Goal: Task Accomplishment & Management: Complete application form

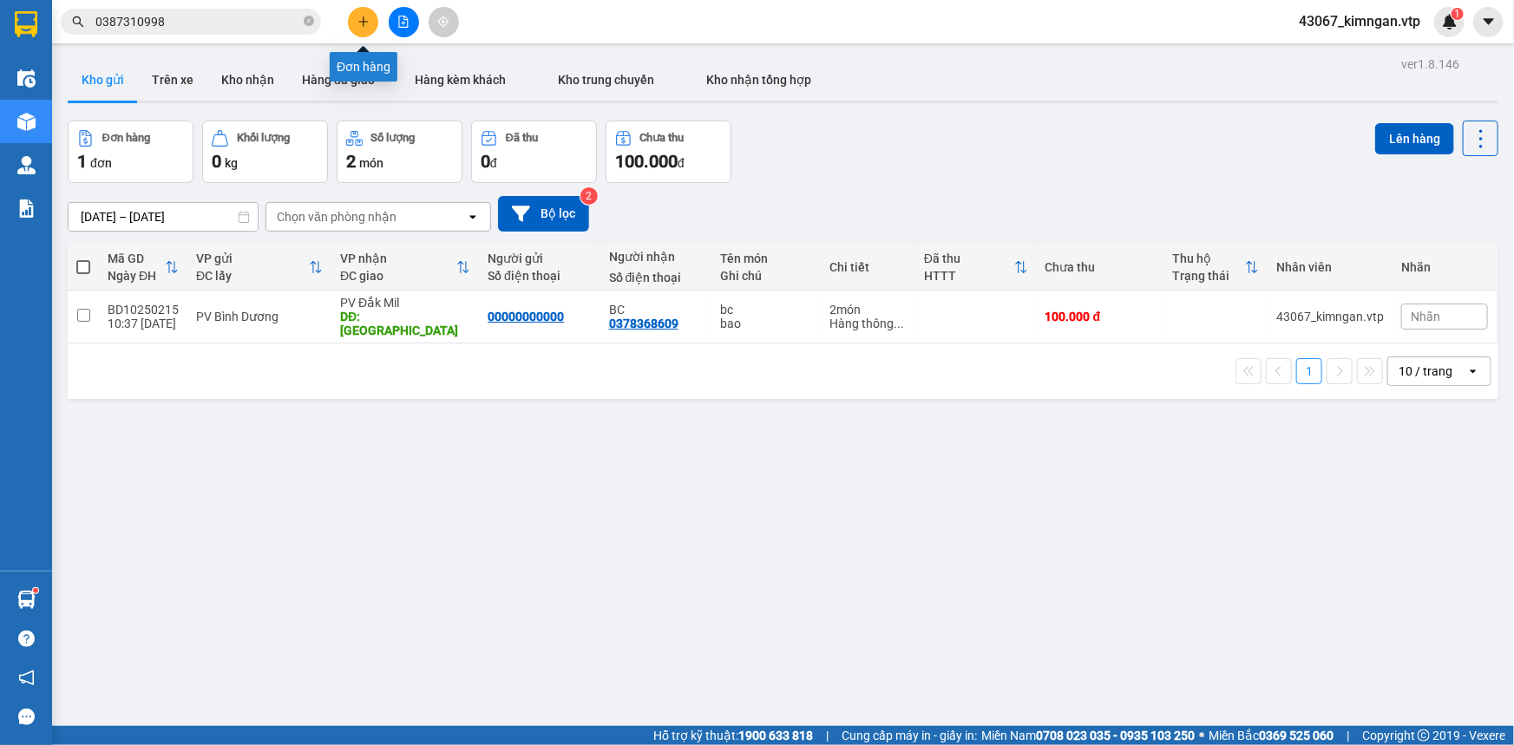
click at [356, 18] on button at bounding box center [363, 22] width 30 height 30
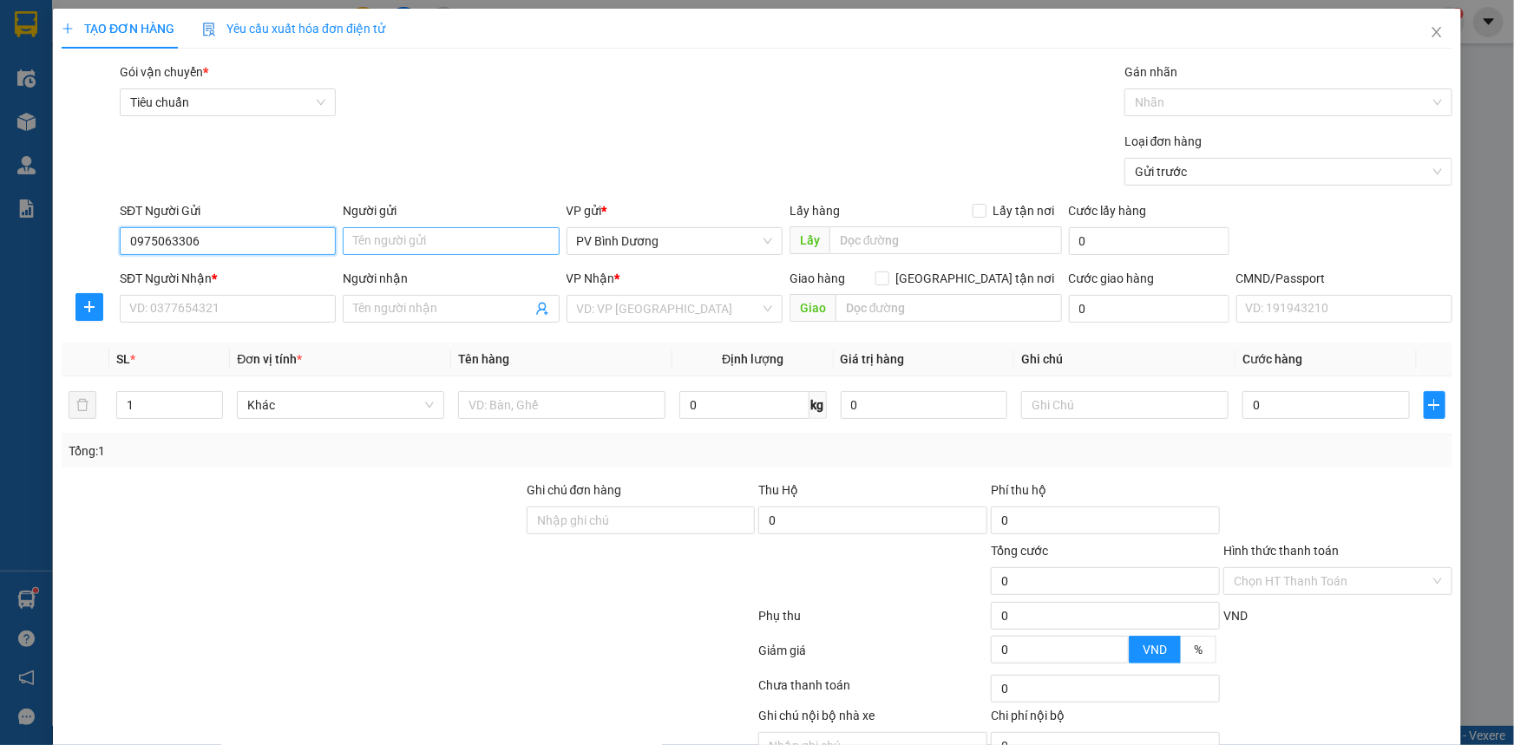
type input "0975063306"
click at [424, 243] on input "Người gửi" at bounding box center [451, 241] width 216 height 28
type input "VIỆT"
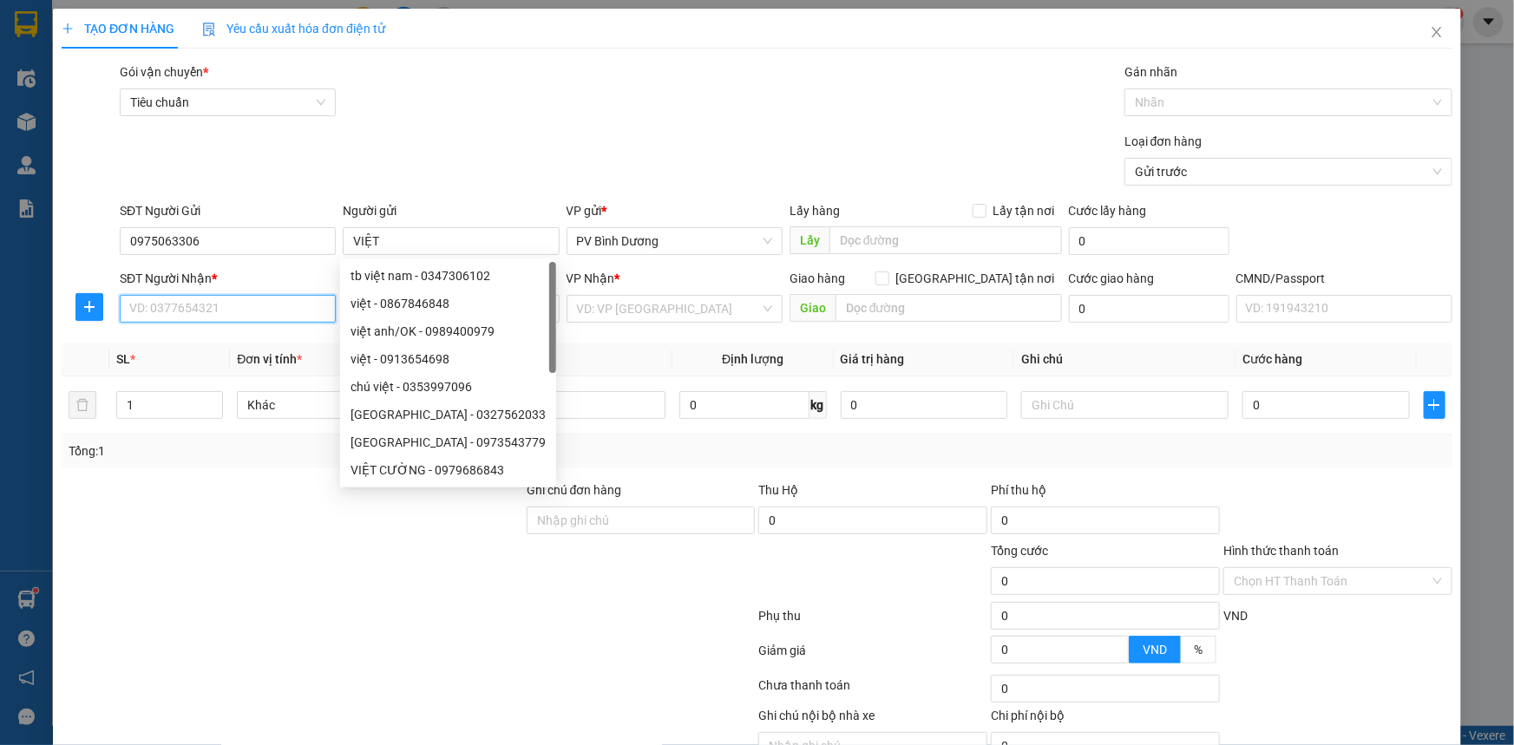
click at [187, 298] on input "SĐT Người Nhận *" at bounding box center [228, 309] width 216 height 28
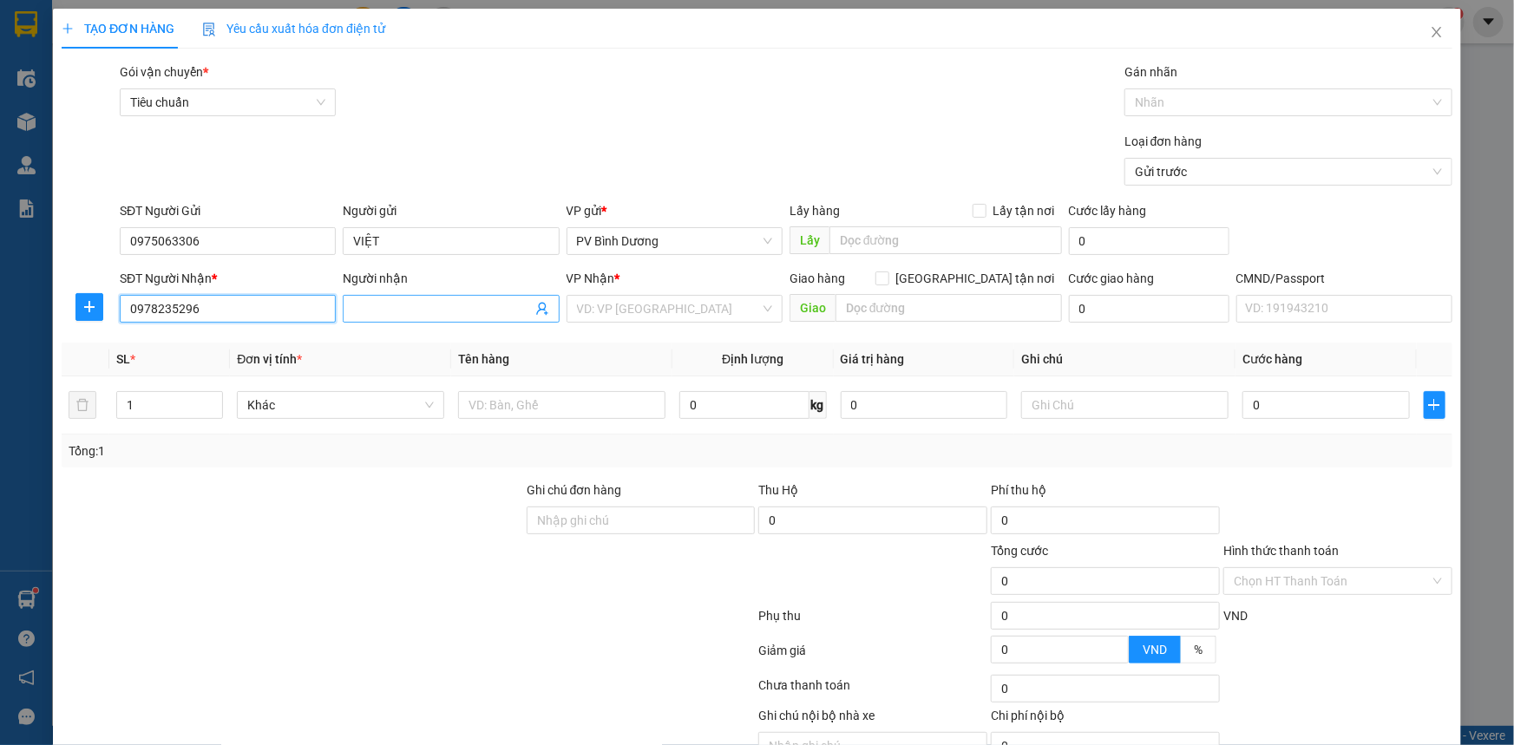
type input "0978235296"
click at [440, 316] on input "Người nhận" at bounding box center [442, 308] width 178 height 19
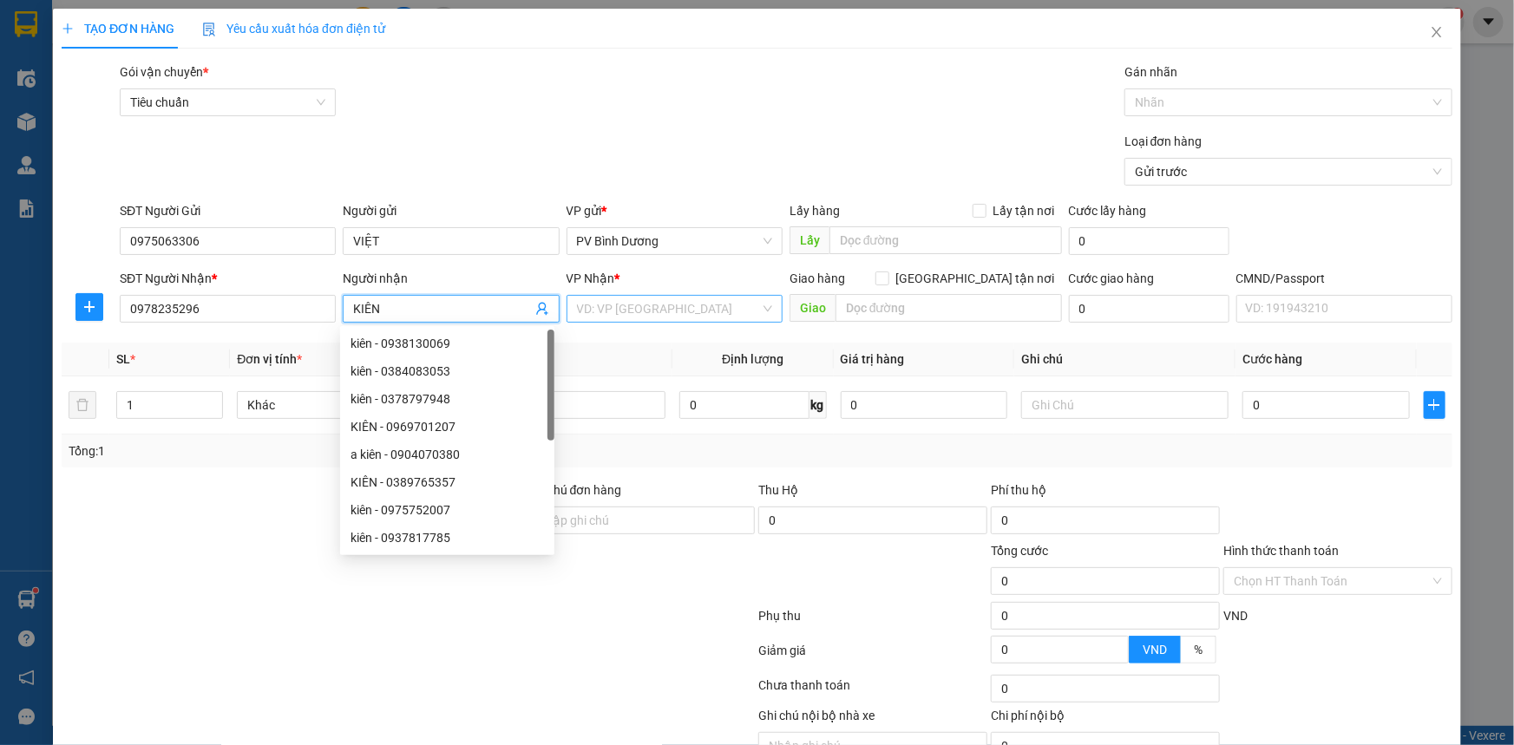
type input "KIÊN"
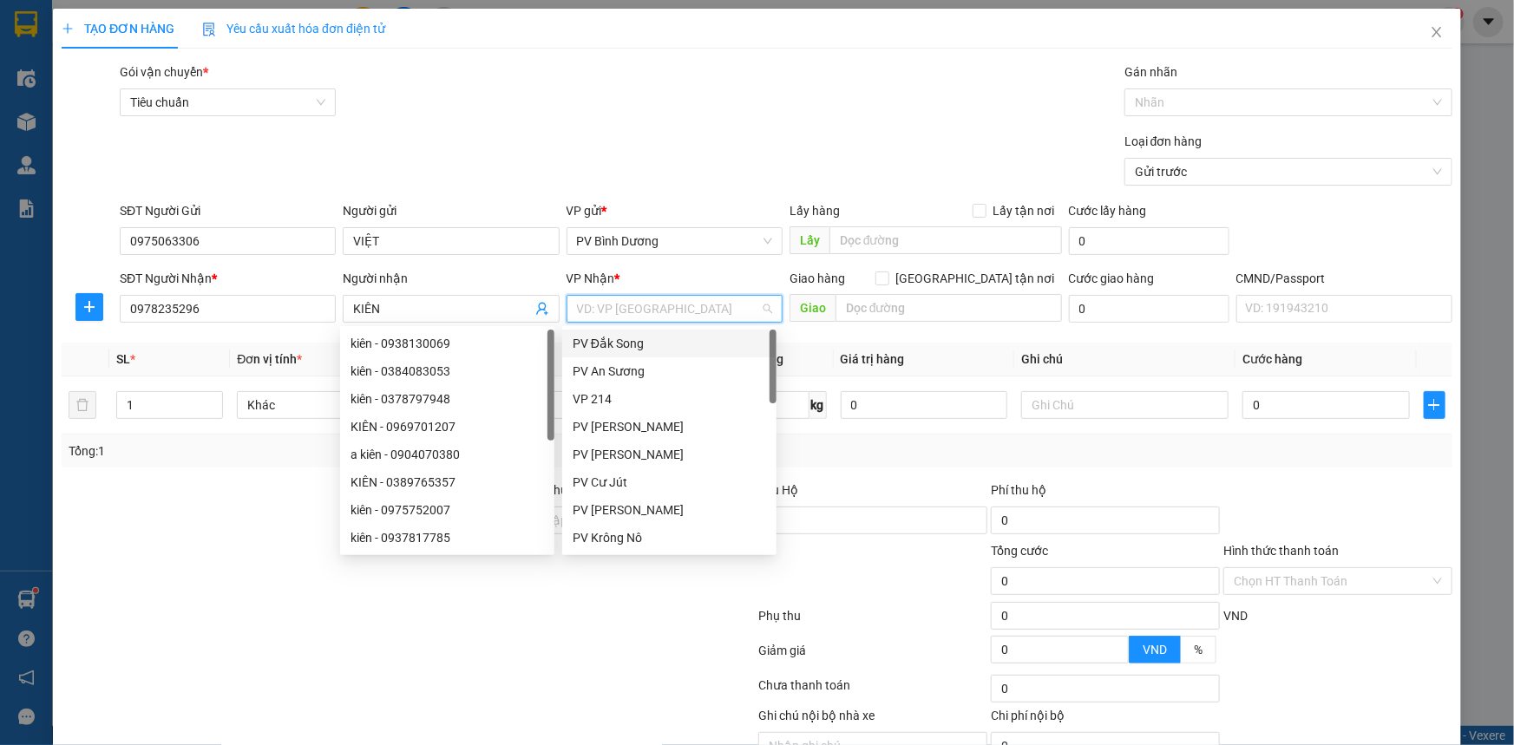
click at [669, 314] on input "search" at bounding box center [668, 309] width 183 height 26
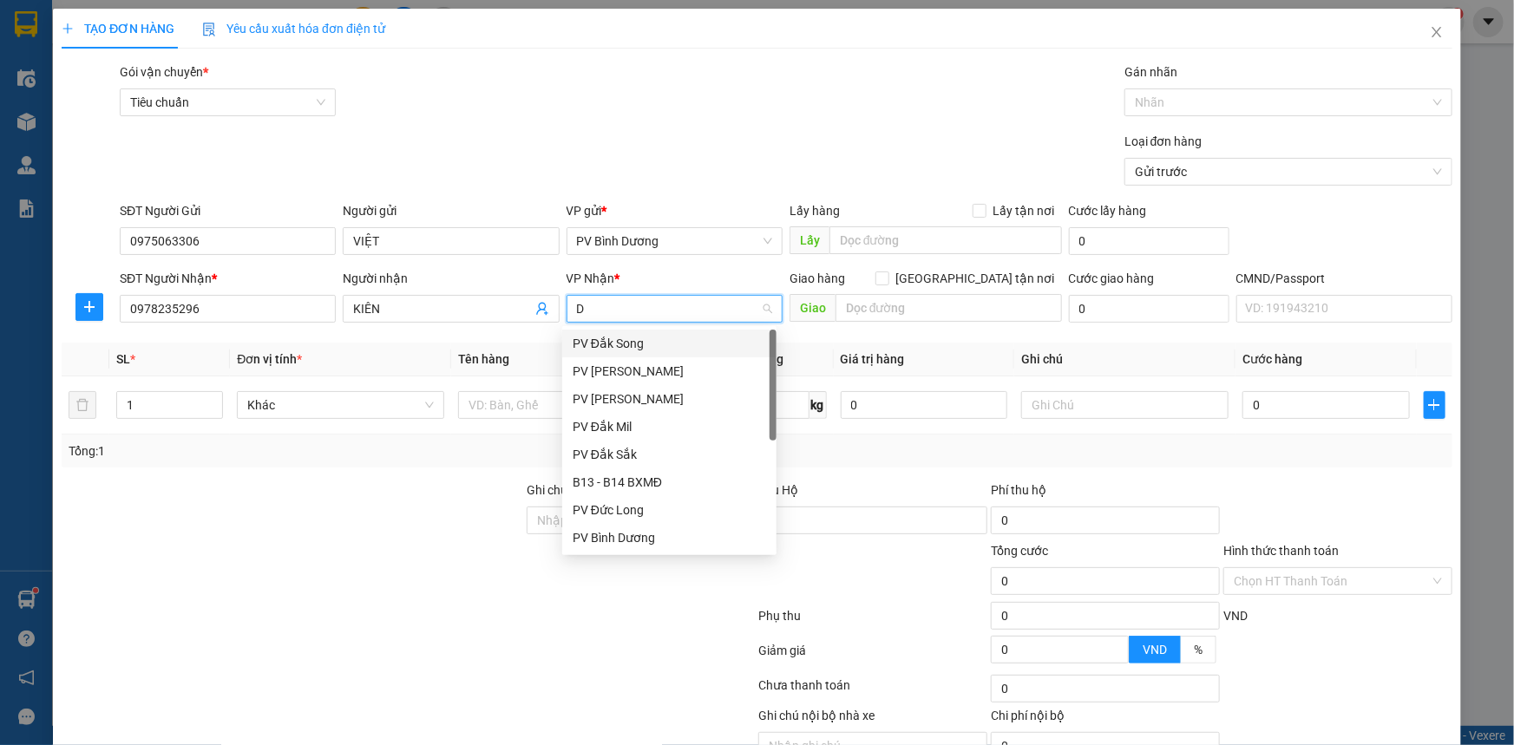
type input "DM"
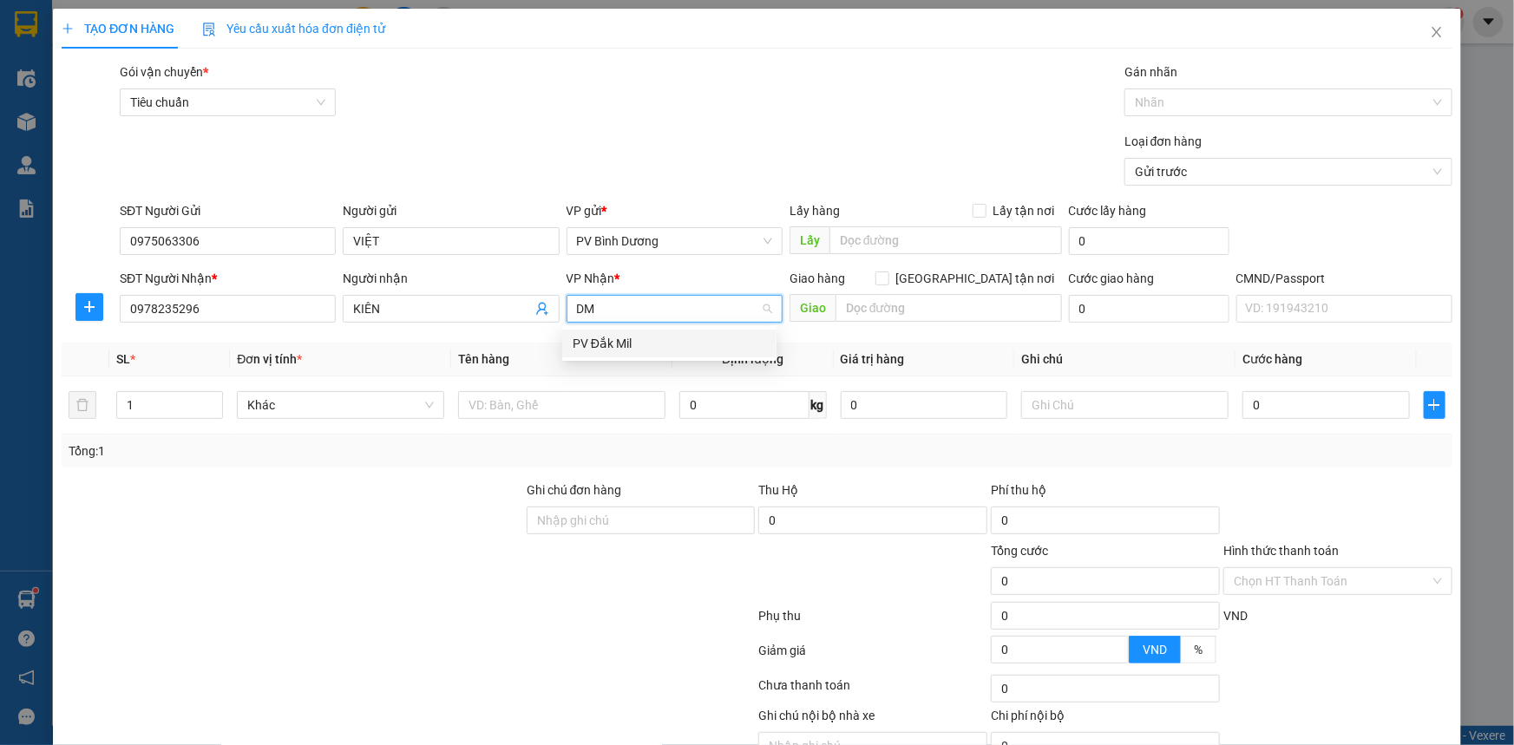
click at [606, 345] on div "PV Đắk Mil" at bounding box center [669, 343] width 193 height 19
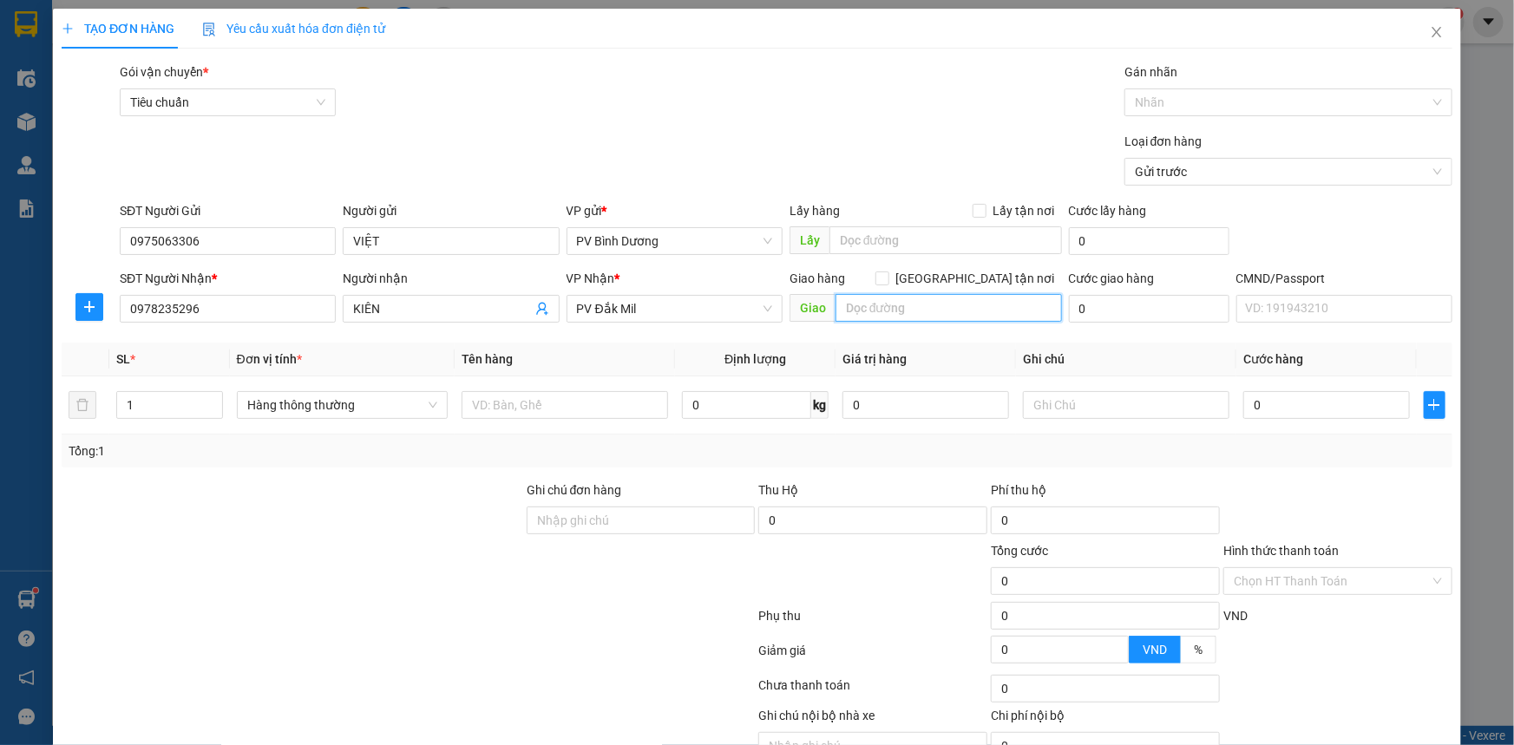
click at [963, 308] on input "text" at bounding box center [948, 308] width 226 height 28
click at [666, 312] on span "PV Đắk Mil" at bounding box center [674, 309] width 195 height 26
type input "CX ĐẠI NGÀN"
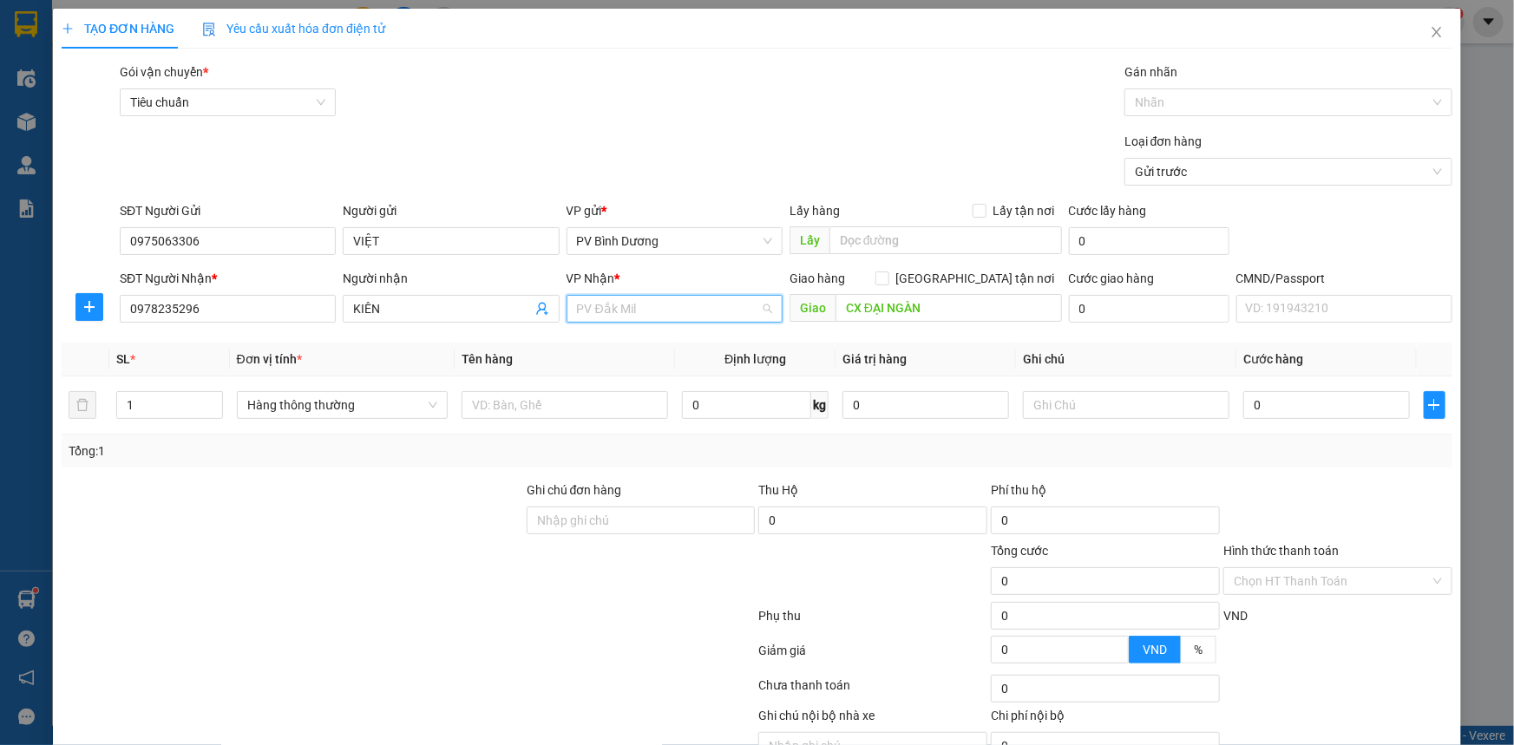
scroll to position [27, 0]
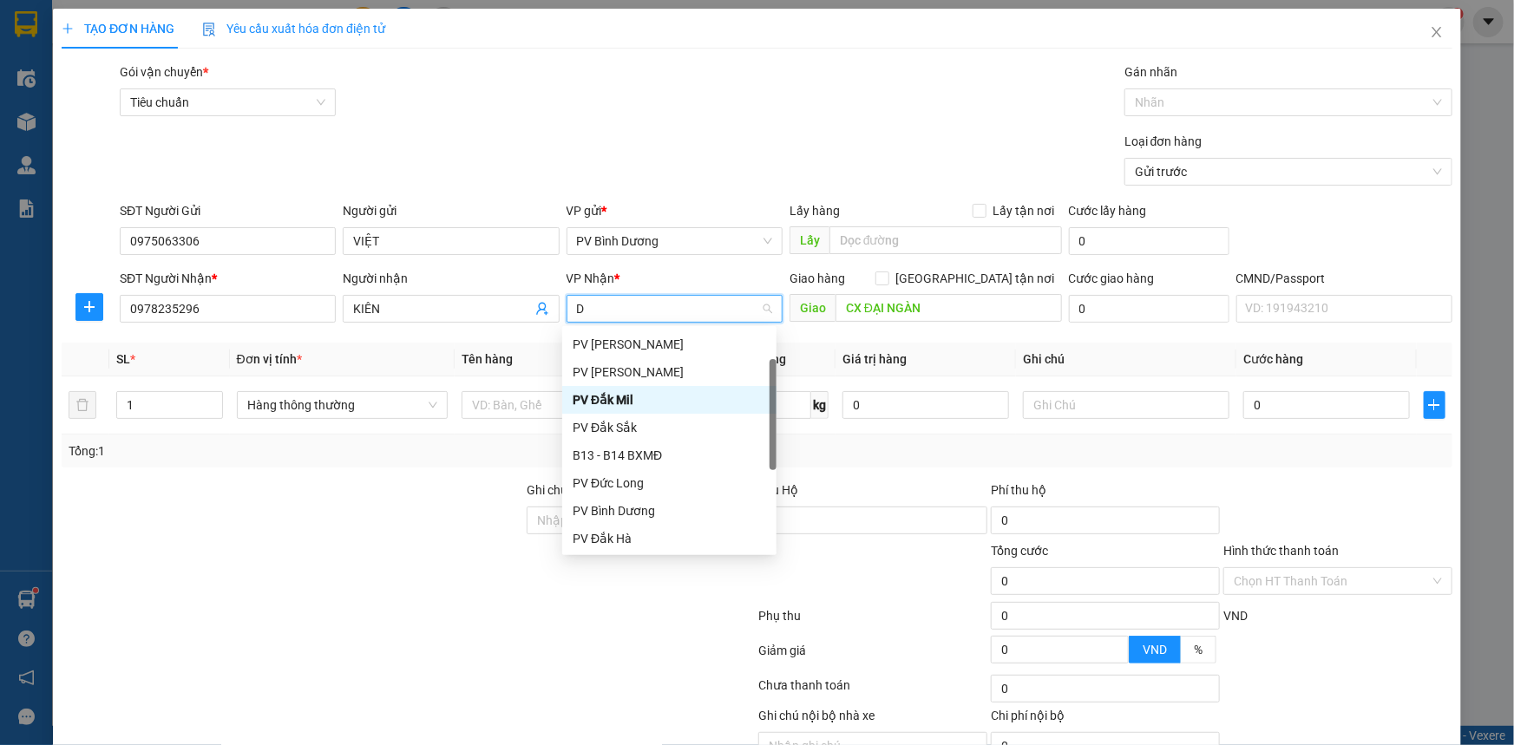
type input "DS"
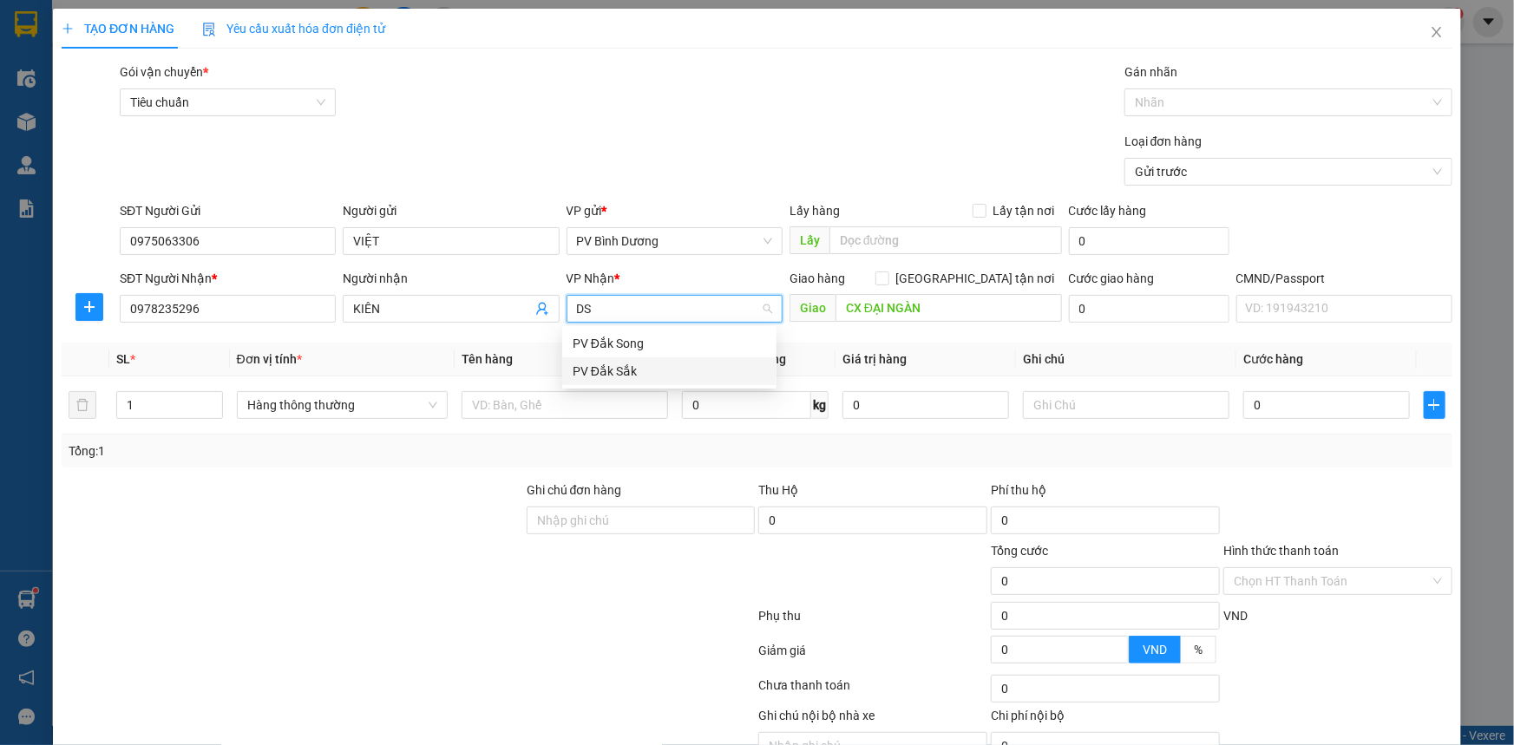
click at [605, 372] on div "PV Đắk Sắk" at bounding box center [669, 371] width 193 height 19
click at [553, 409] on input "text" at bounding box center [565, 405] width 206 height 28
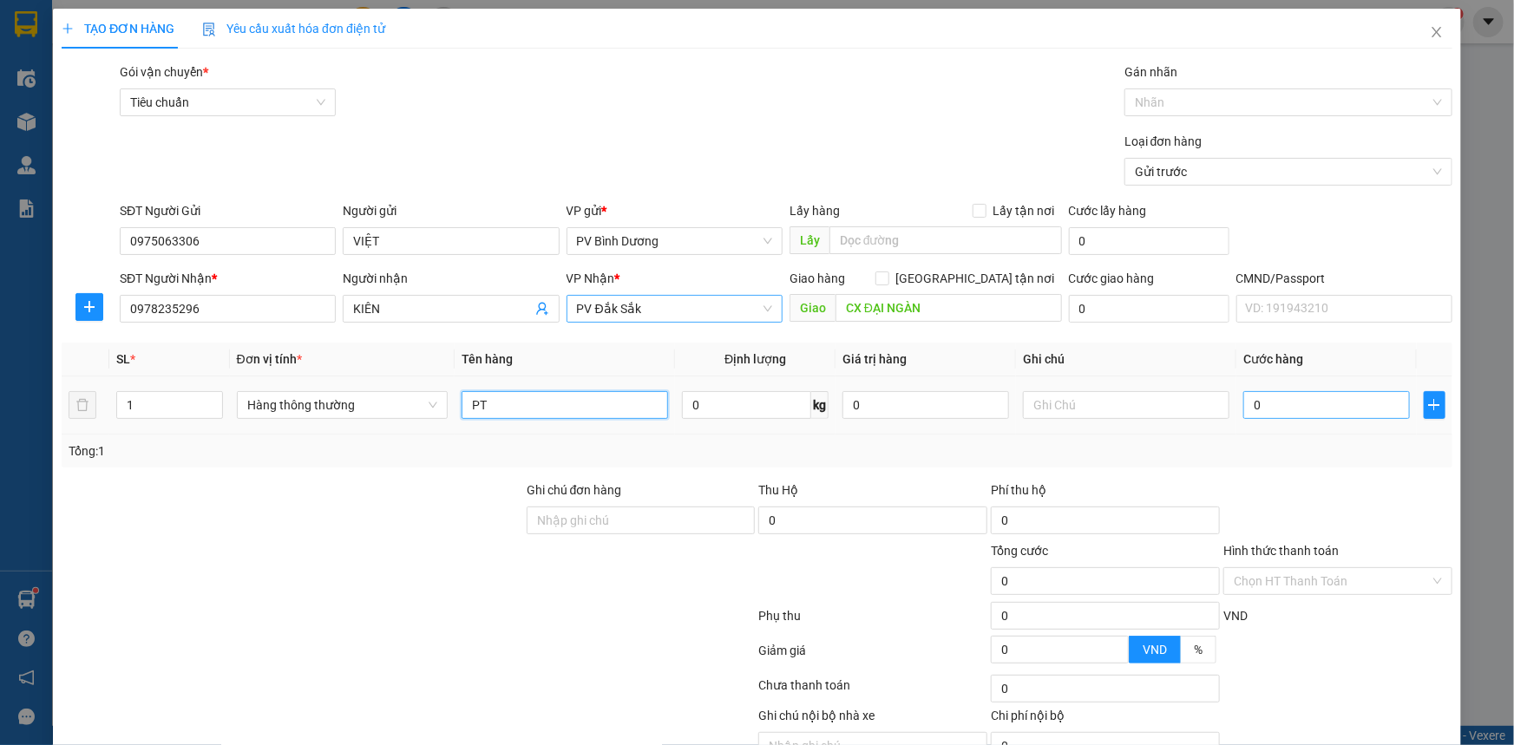
type input "PT"
click at [1268, 398] on input "0" at bounding box center [1326, 405] width 167 height 28
type input "4"
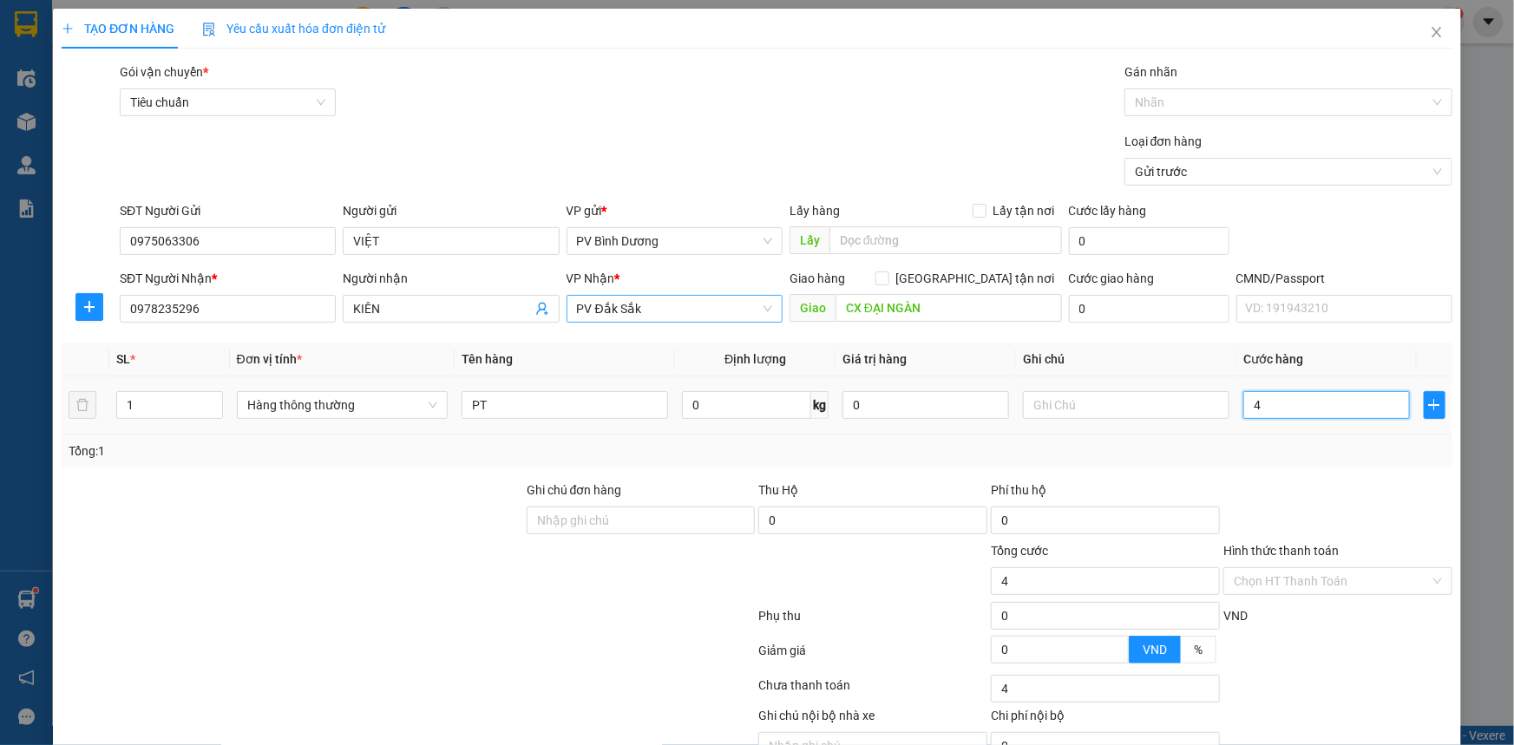
type input "40"
type input "400"
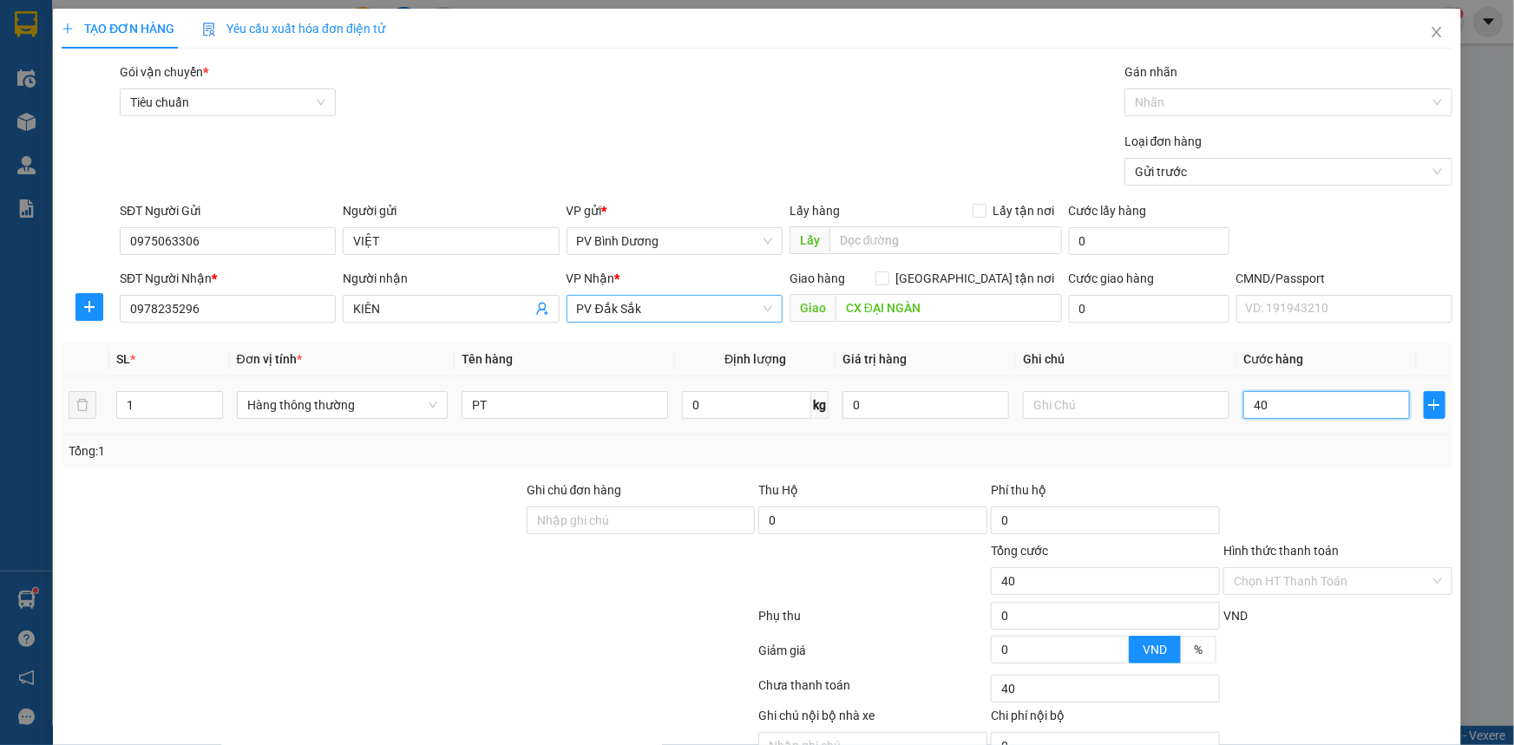
type input "400"
type input "4.000"
type input "40.000"
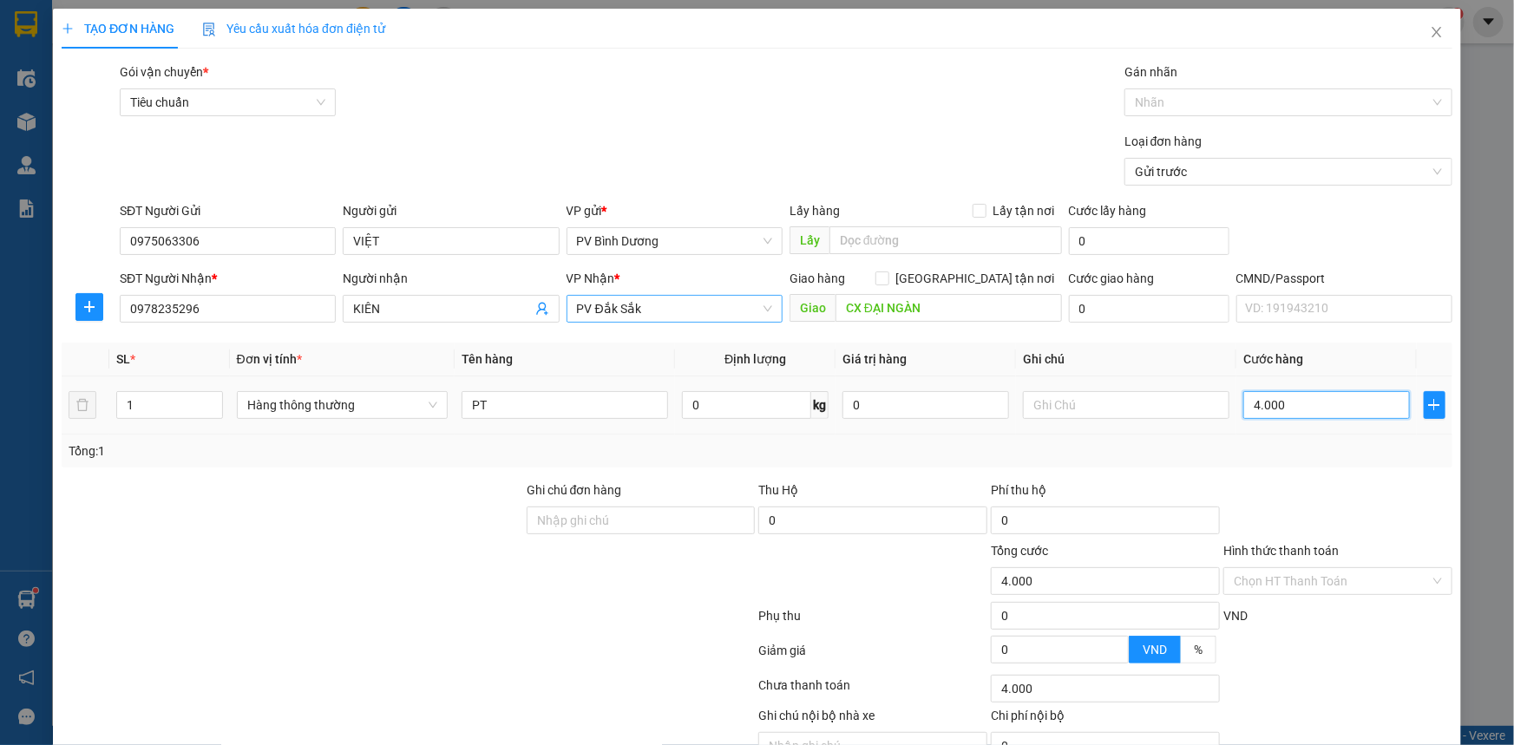
type input "40.000"
click at [1095, 406] on input "text" at bounding box center [1126, 405] width 206 height 28
type input "K"
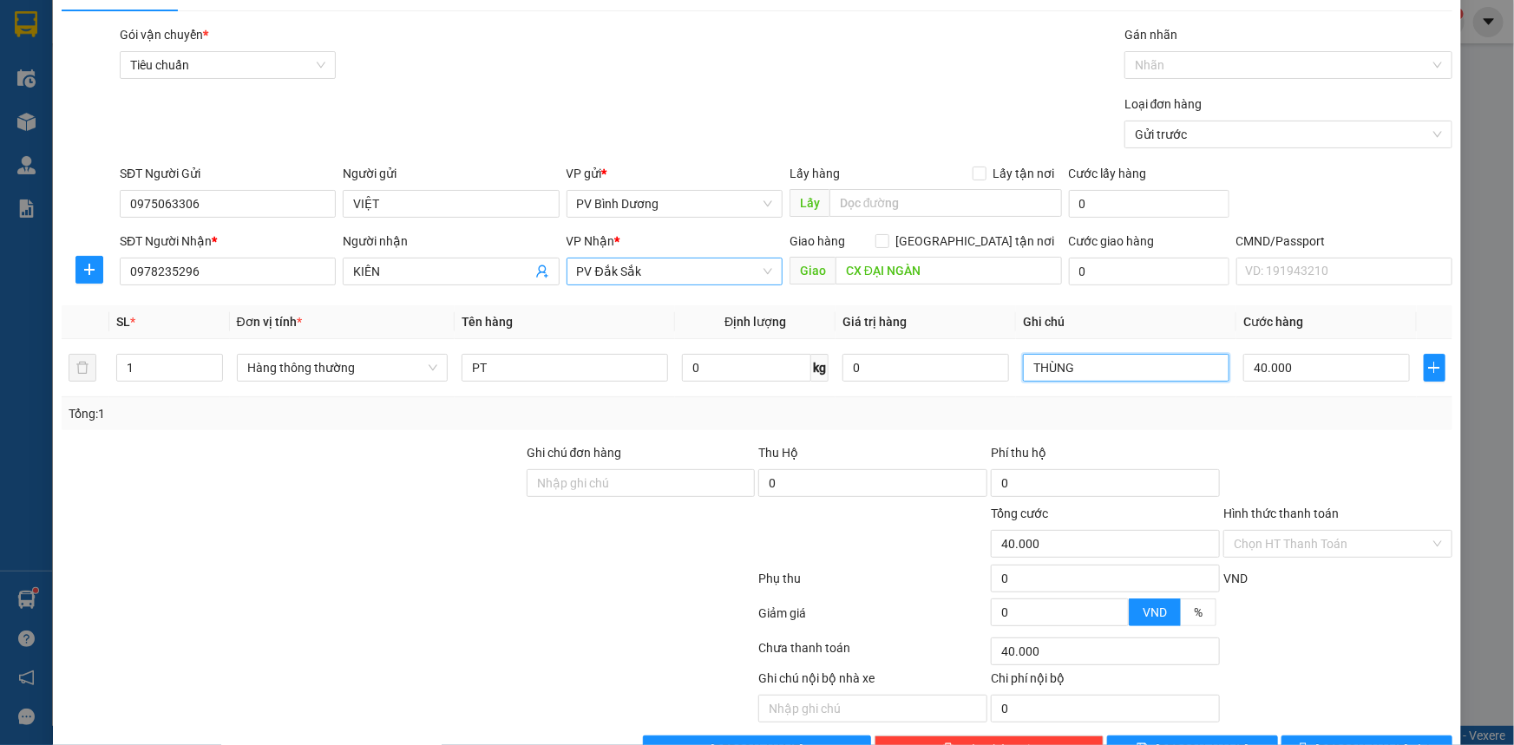
scroll to position [88, 0]
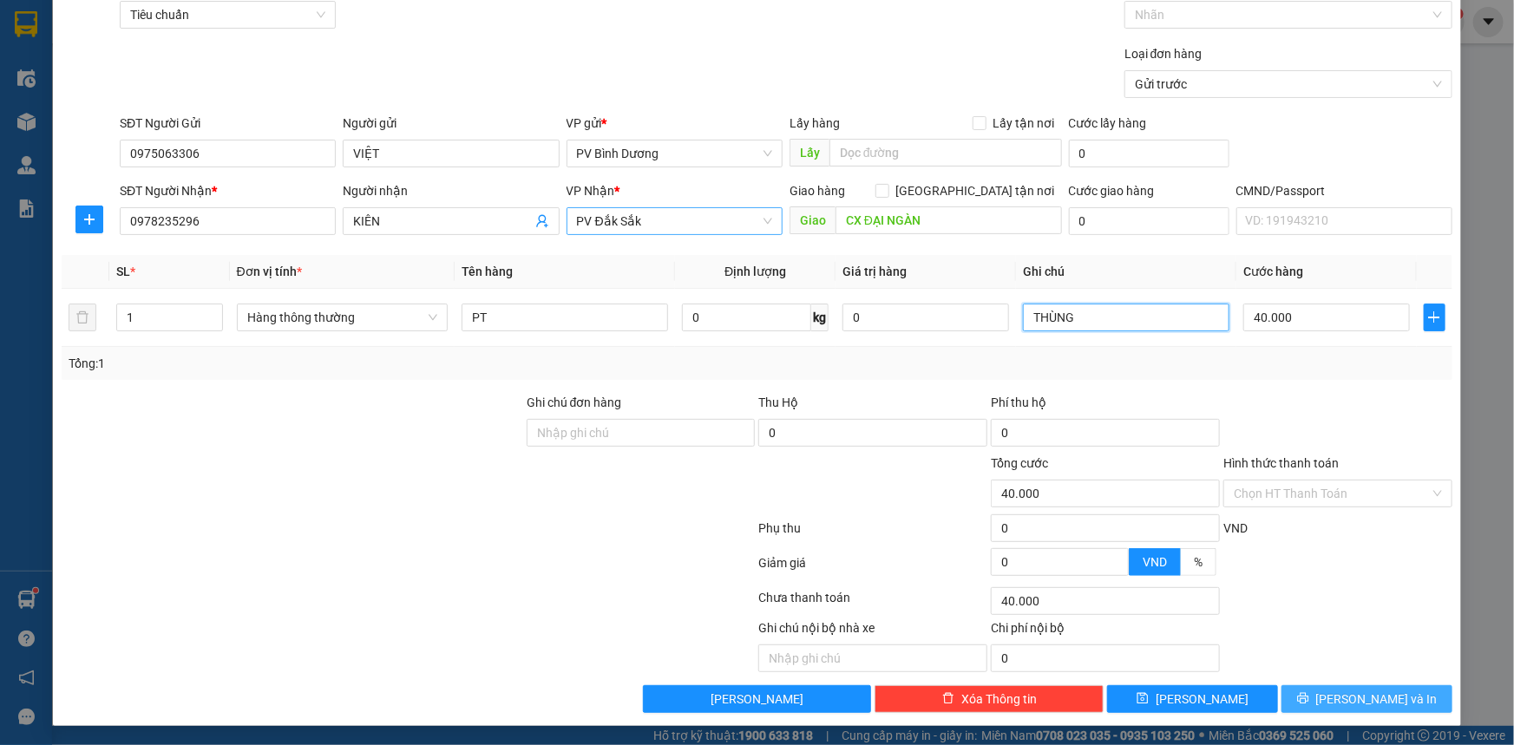
type input "THÙNG"
click at [1356, 685] on button "[PERSON_NAME] và In" at bounding box center [1366, 699] width 171 height 28
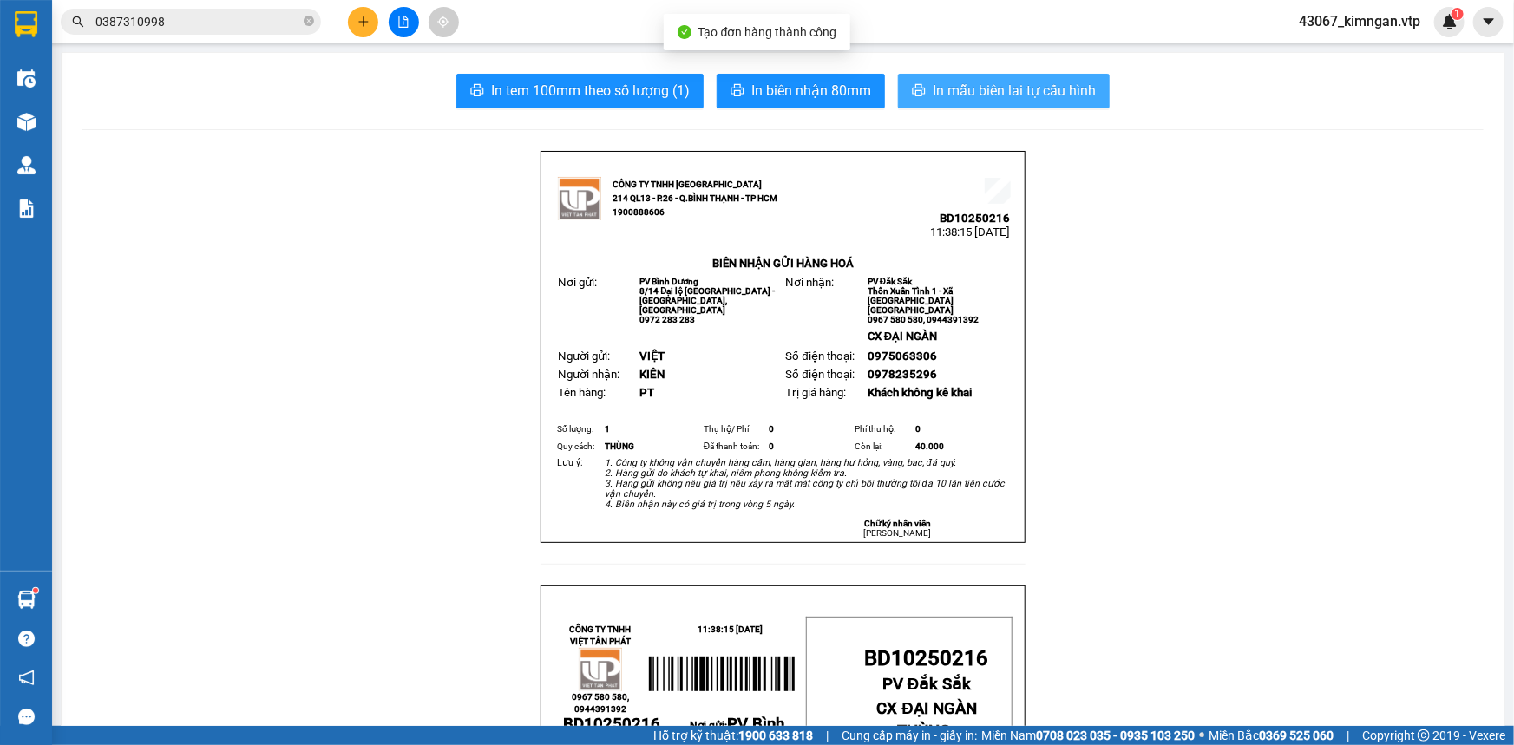
drag, startPoint x: 1019, startPoint y: 94, endPoint x: 1024, endPoint y: 78, distance: 16.2
click at [1019, 93] on span "In mẫu biên lai tự cấu hình" at bounding box center [1014, 91] width 163 height 22
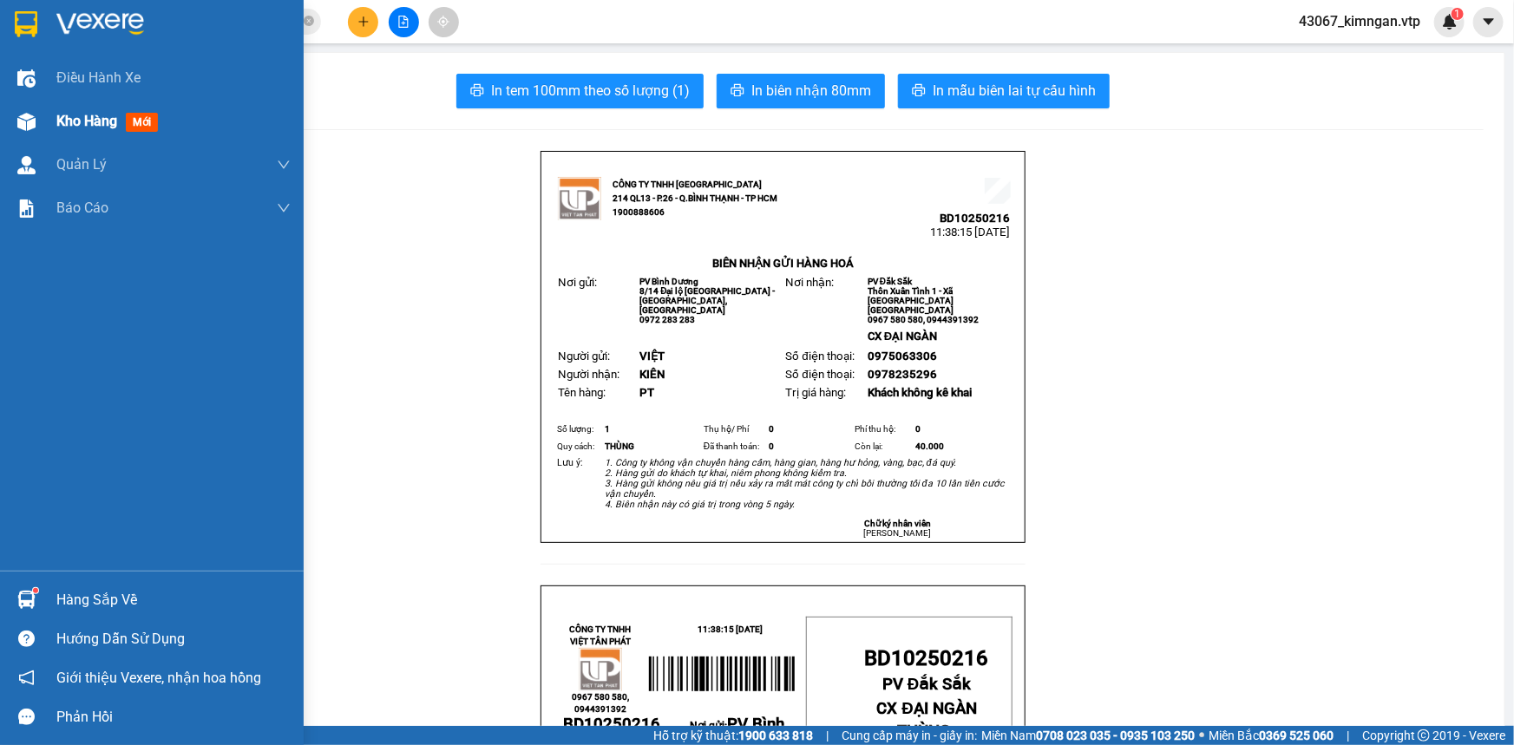
click at [46, 121] on div "Kho hàng mới" at bounding box center [152, 121] width 304 height 43
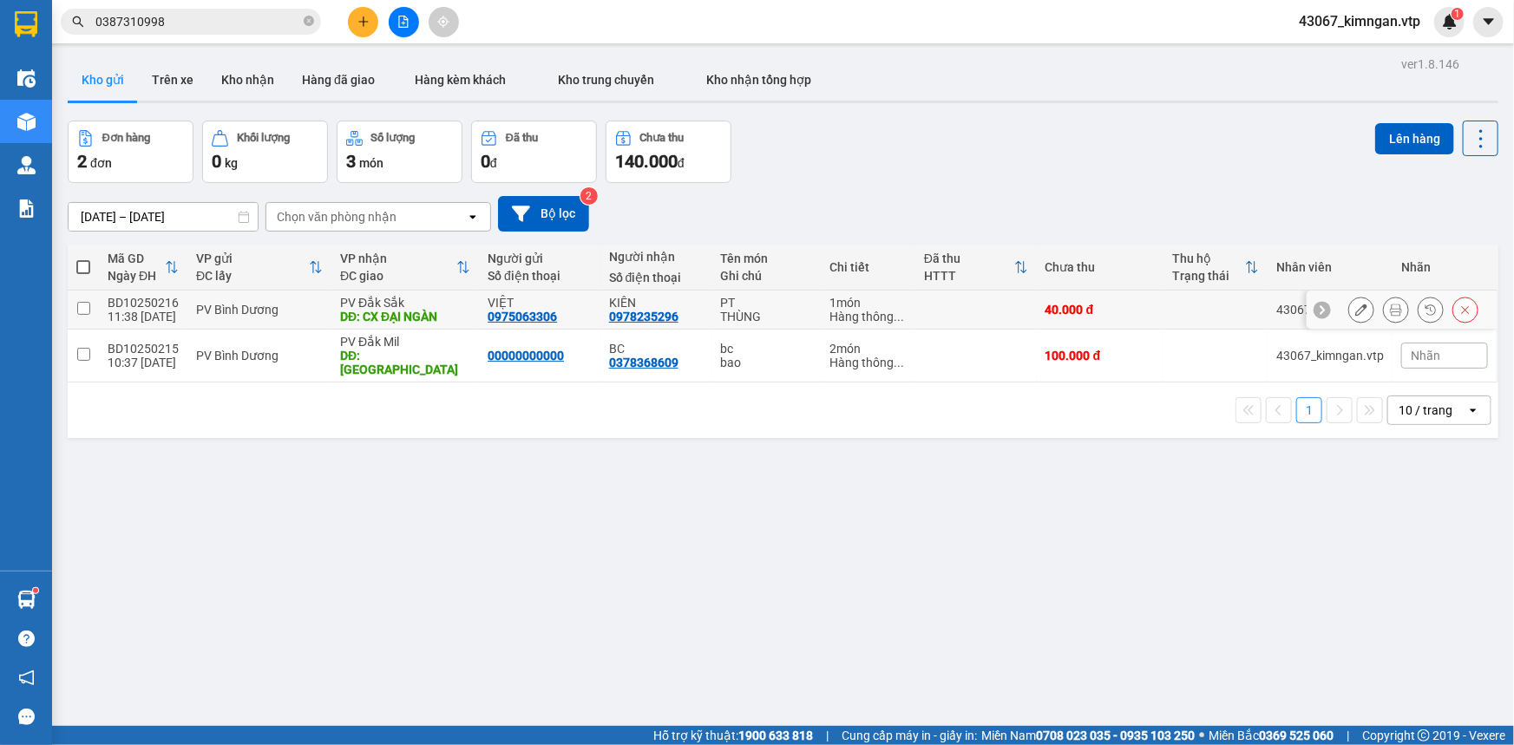
drag, startPoint x: 85, startPoint y: 311, endPoint x: 73, endPoint y: 342, distance: 32.7
click at [83, 316] on td at bounding box center [83, 310] width 31 height 39
checkbox input "true"
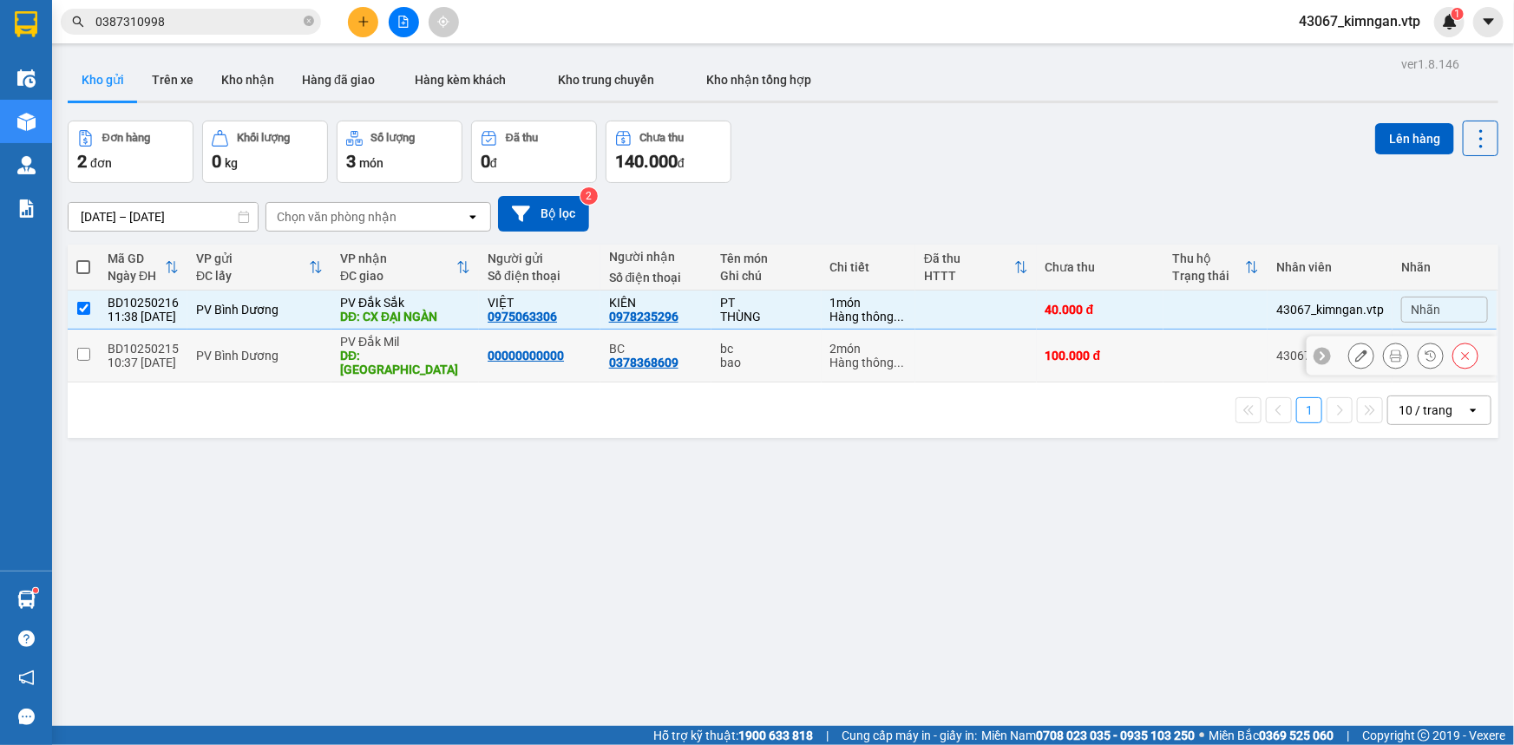
click at [73, 342] on td at bounding box center [83, 356] width 31 height 53
checkbox input "true"
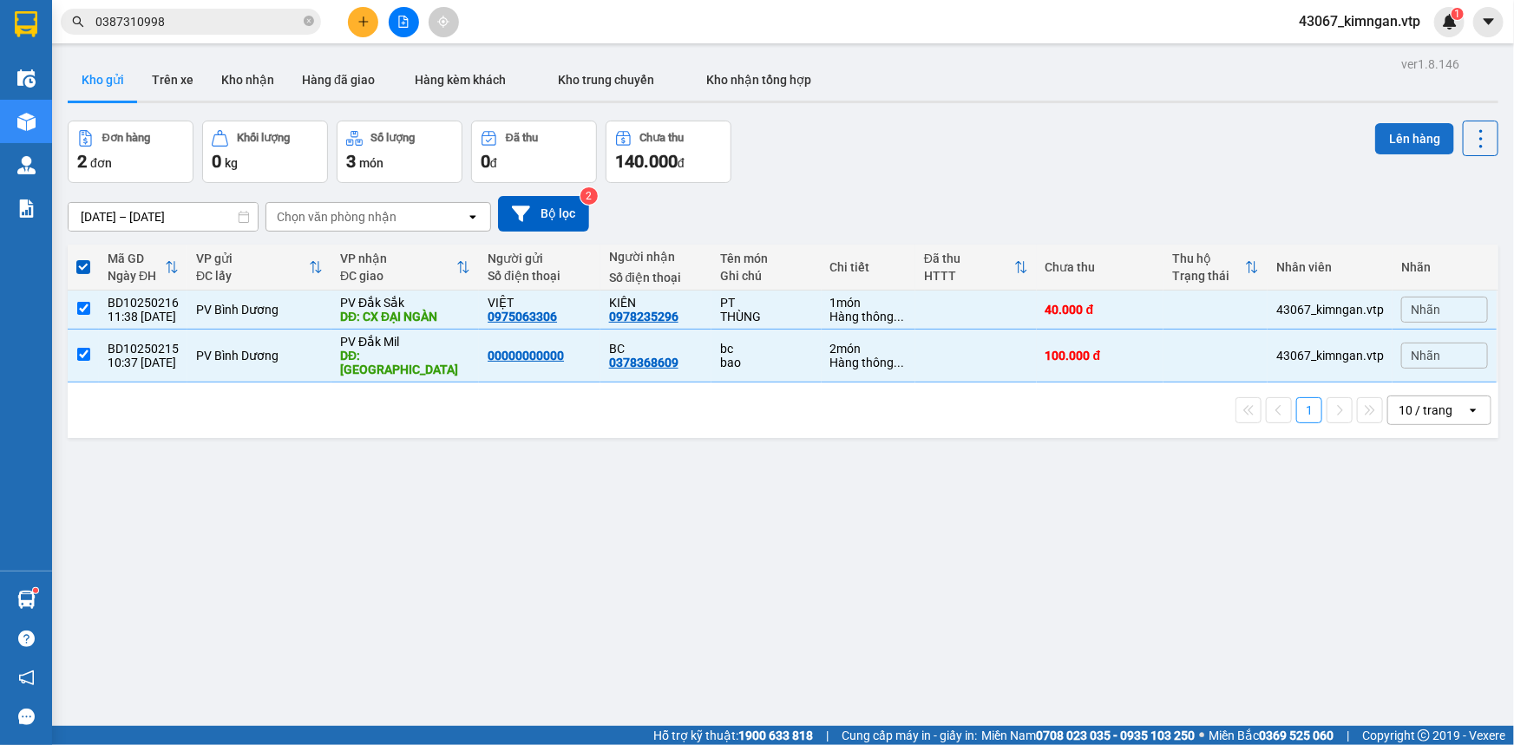
click at [1398, 139] on button "Lên hàng" at bounding box center [1414, 138] width 79 height 31
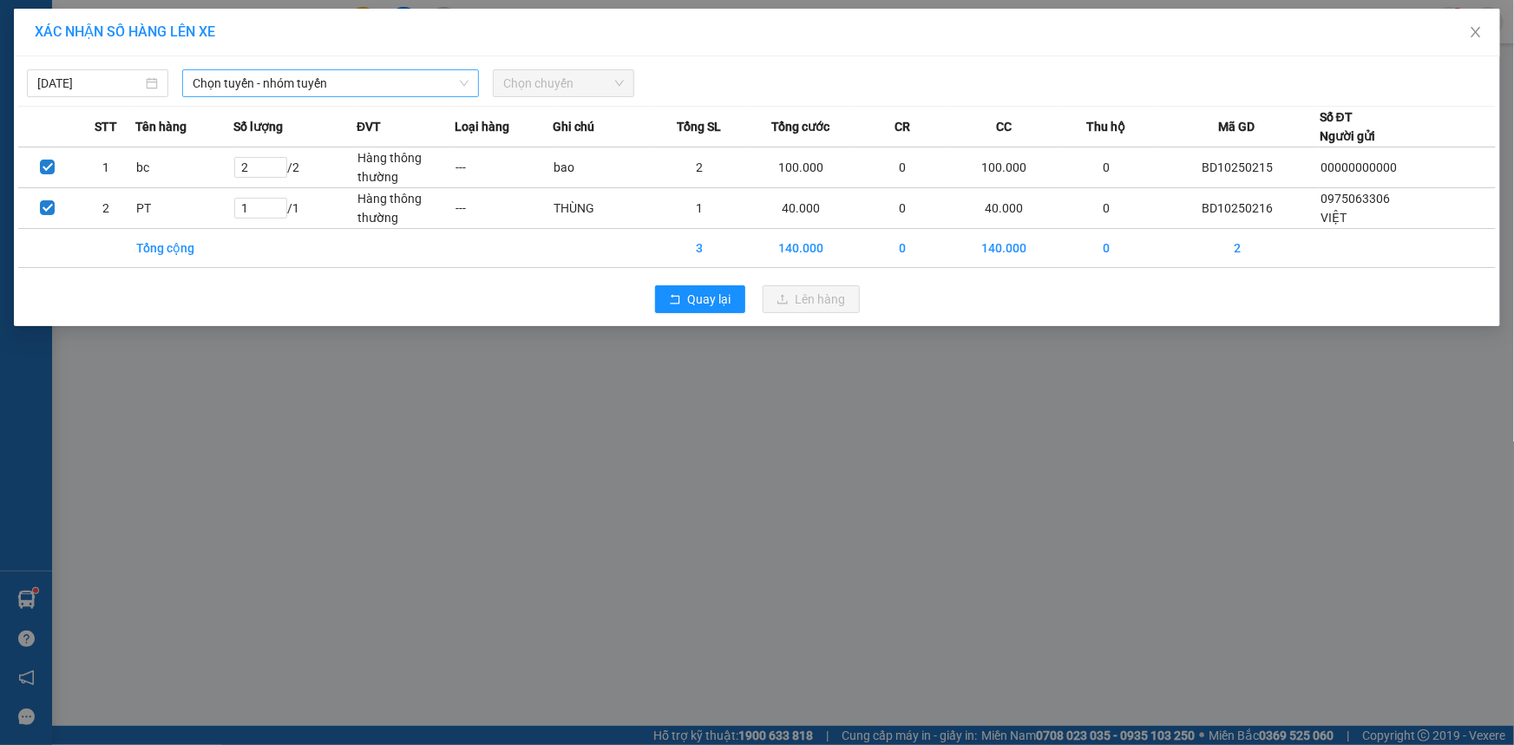
click at [415, 83] on span "Chọn tuyến - nhóm tuyến" at bounding box center [331, 83] width 276 height 26
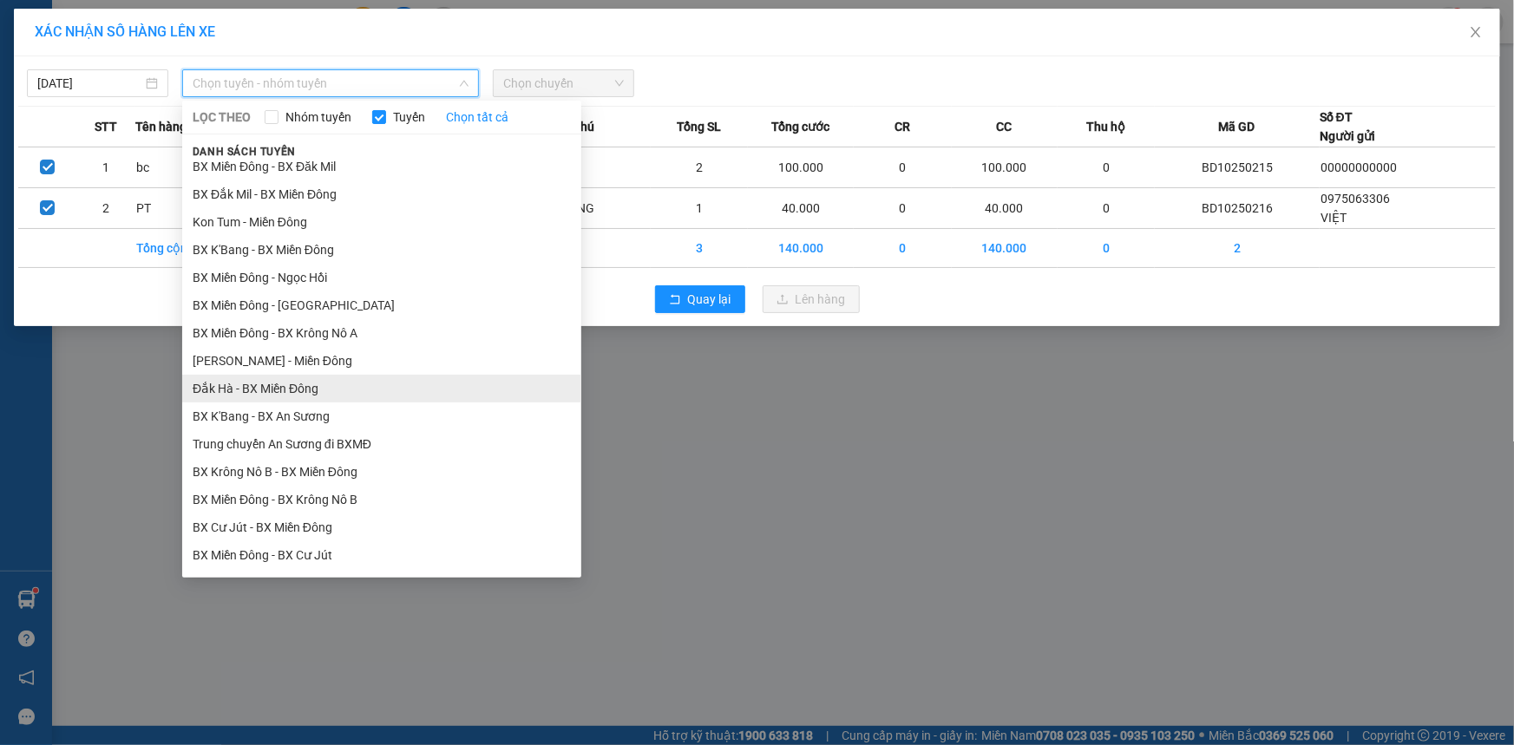
scroll to position [315, 0]
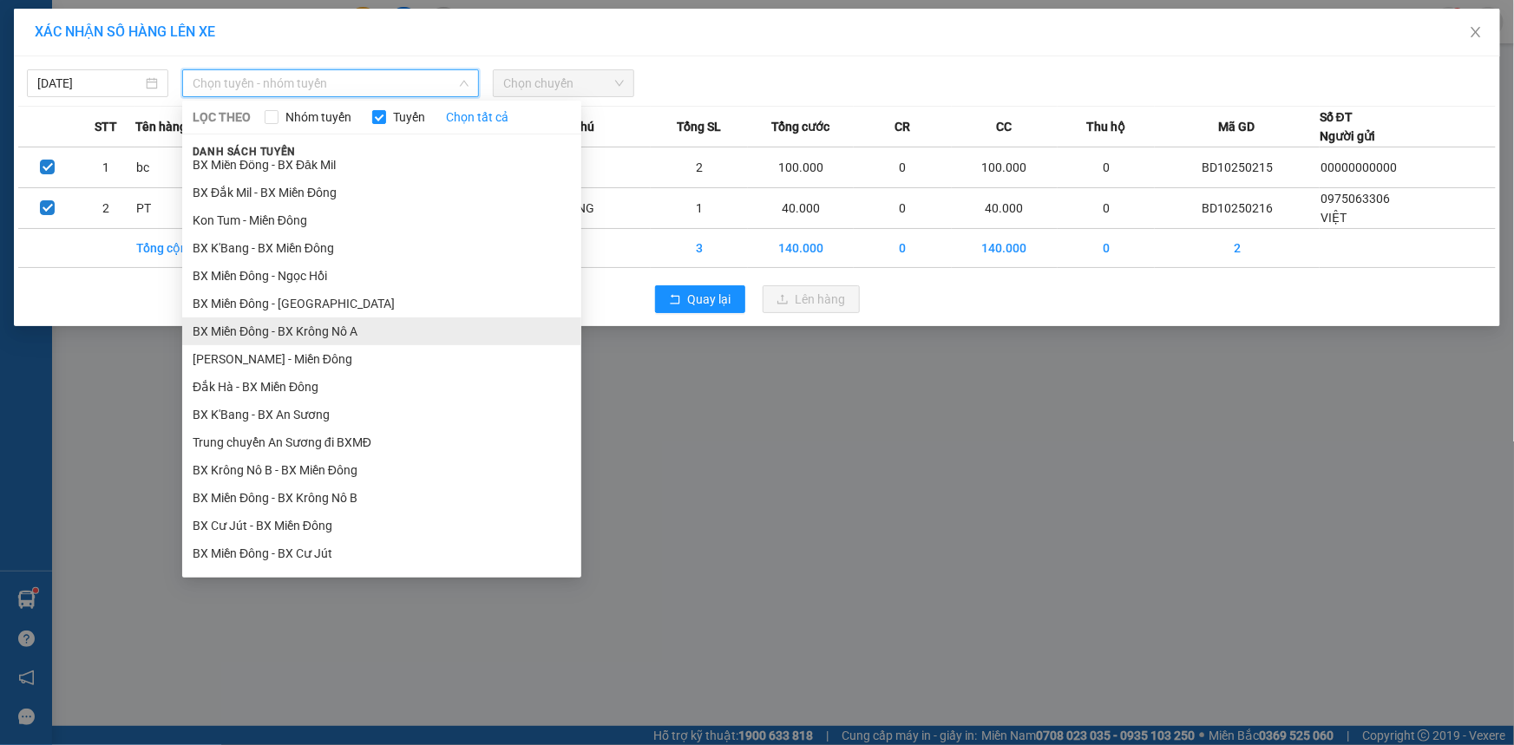
click at [372, 331] on li "BX Miền Đông - BX Krông Nô A" at bounding box center [381, 332] width 399 height 28
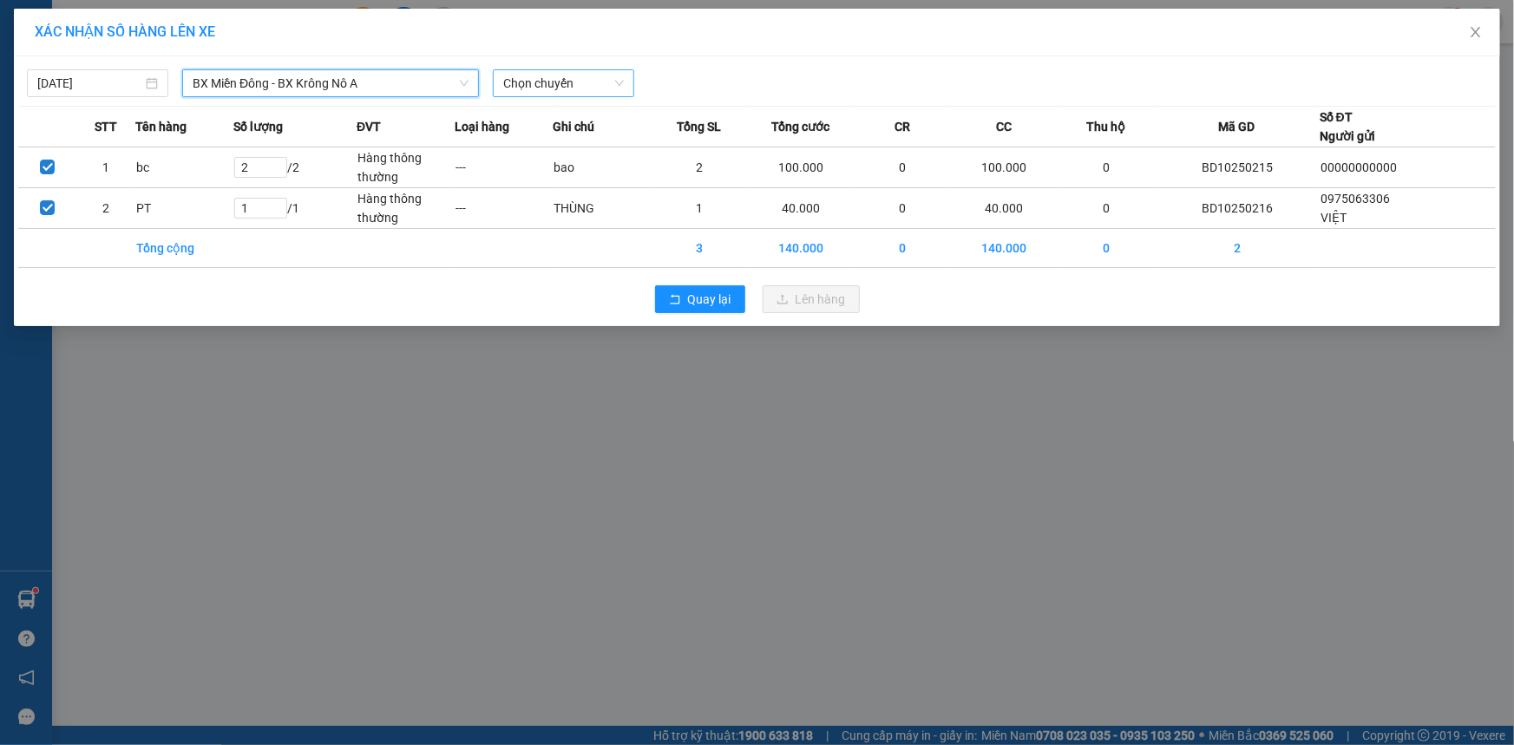
click at [587, 74] on span "Chọn chuyến" at bounding box center [563, 83] width 121 height 26
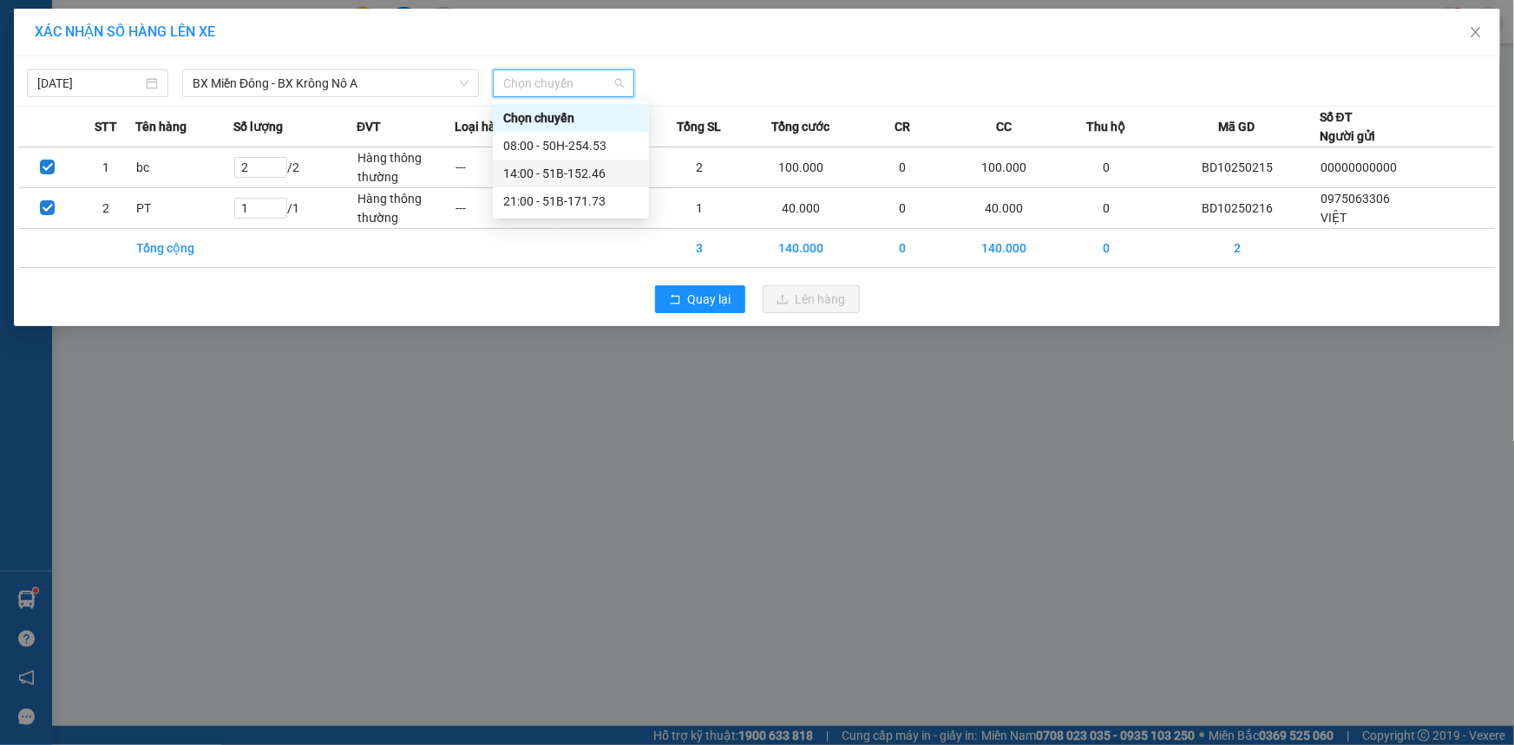
click at [547, 175] on div "14:00 - 51B-152.46" at bounding box center [570, 173] width 135 height 19
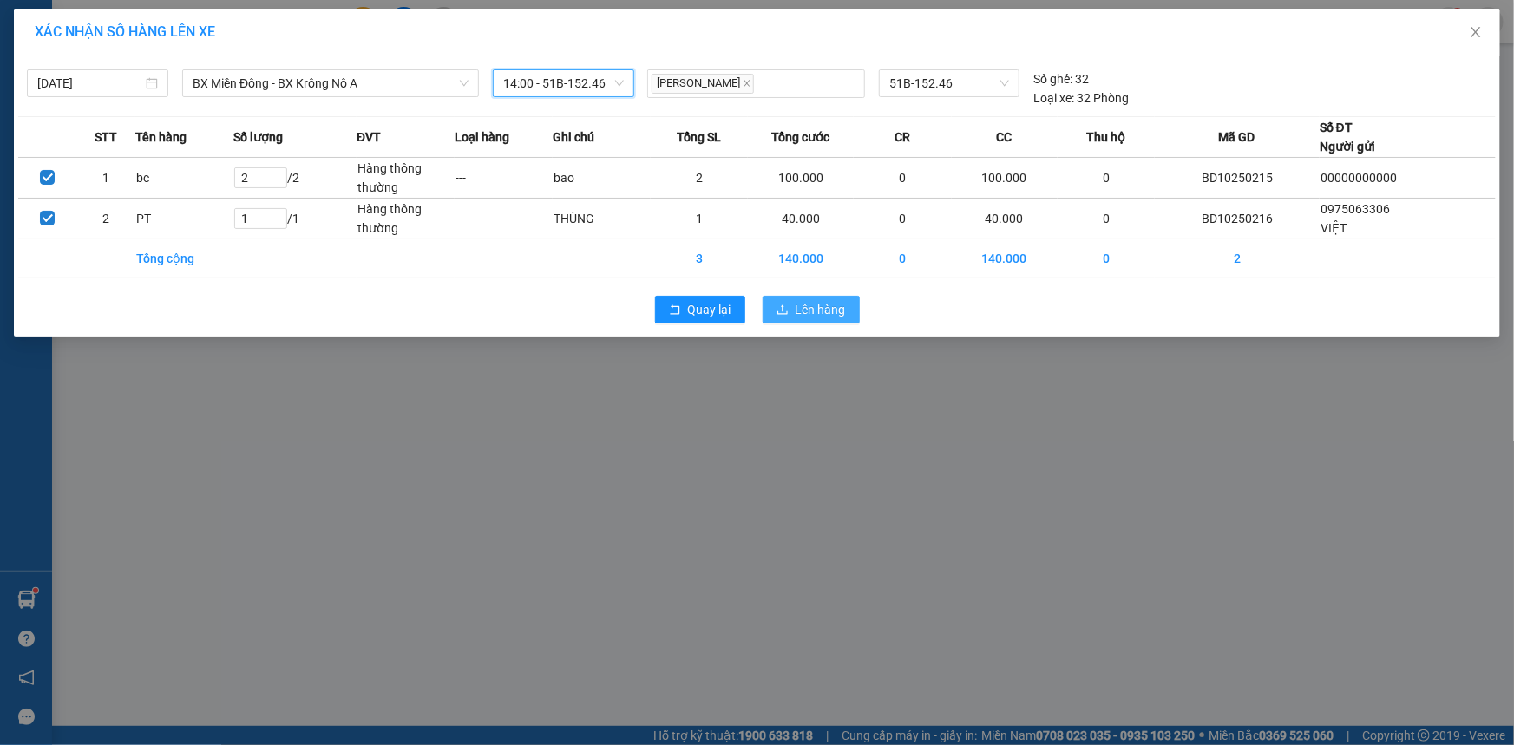
click at [810, 310] on span "Lên hàng" at bounding box center [821, 309] width 50 height 19
